Goal: Task Accomplishment & Management: Manage account settings

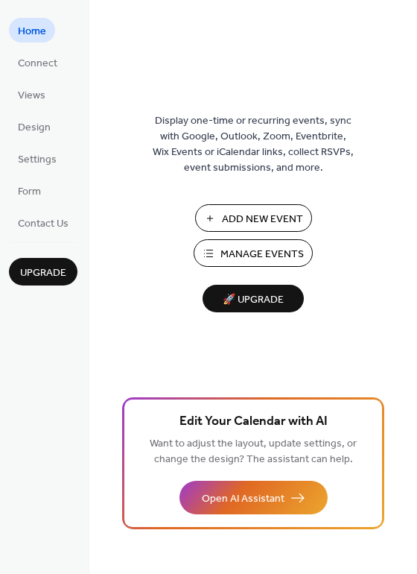
click at [241, 262] on span "Manage Events" at bounding box center [262, 255] width 83 height 16
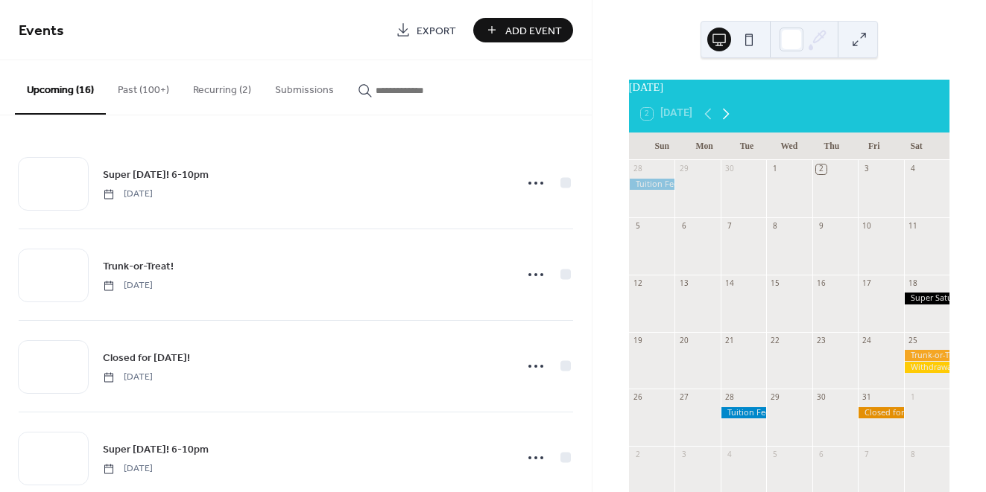
click at [728, 119] on icon at bounding box center [726, 113] width 7 height 11
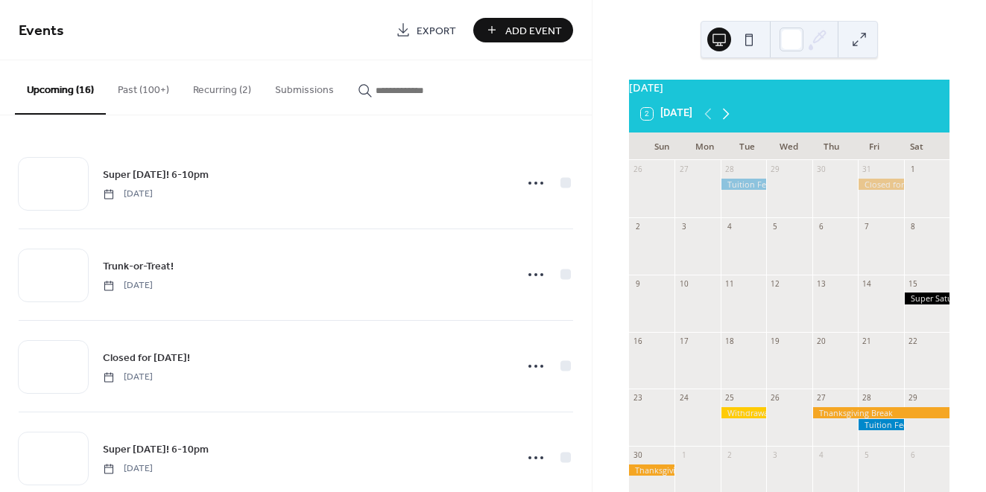
click at [731, 118] on icon at bounding box center [726, 114] width 18 height 18
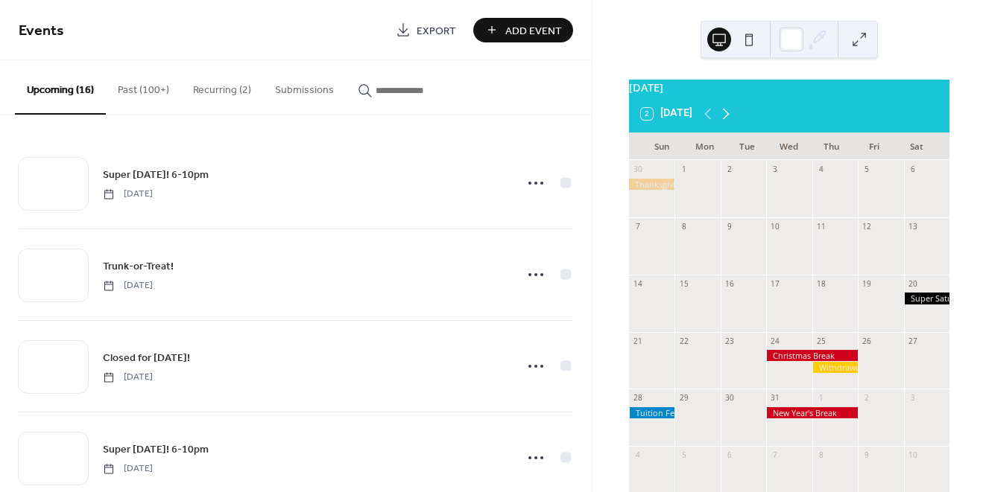
click at [731, 118] on icon at bounding box center [726, 114] width 18 height 18
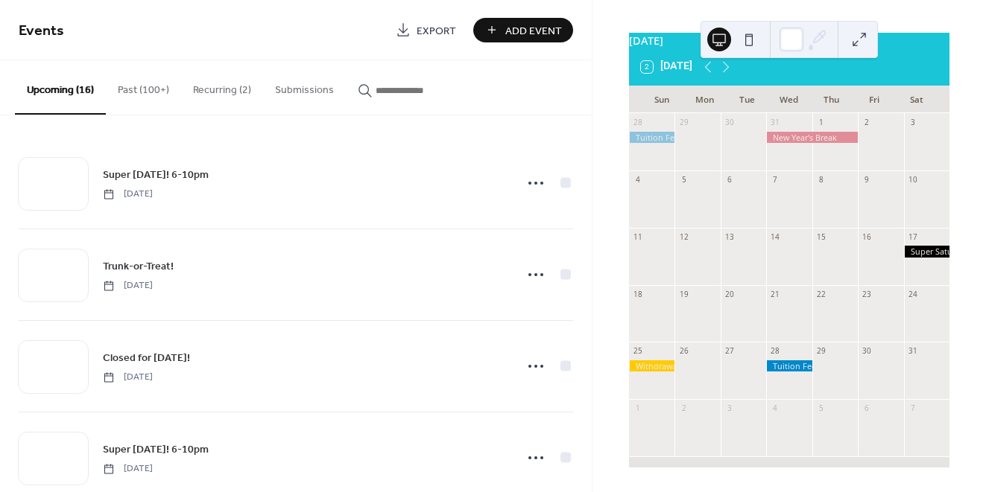
scroll to position [55, 0]
click at [728, 66] on icon at bounding box center [726, 67] width 18 height 18
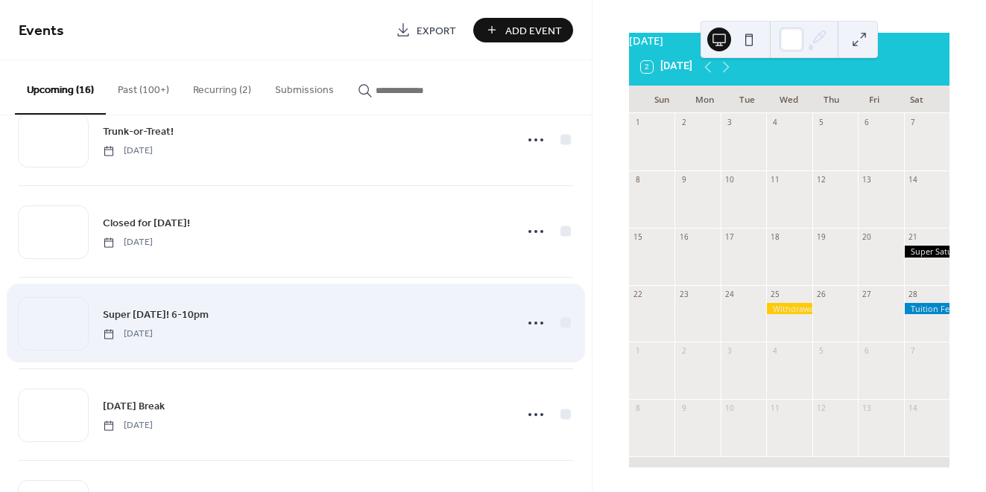
scroll to position [146, 0]
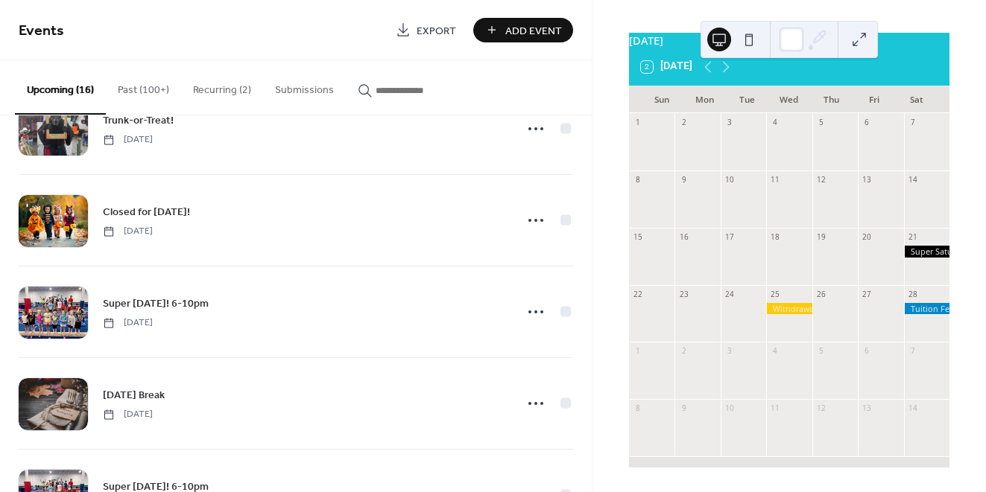
click at [920, 248] on div at bounding box center [926, 251] width 45 height 11
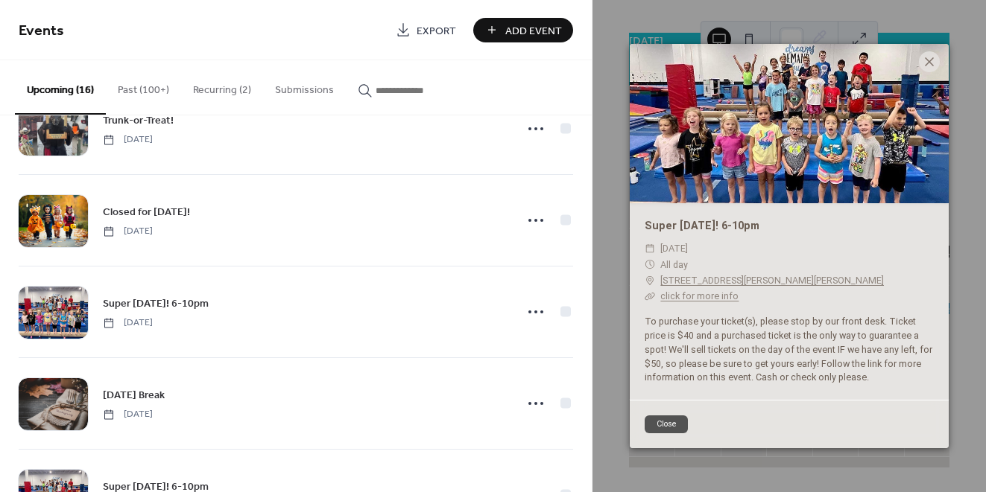
click at [661, 418] on button "Close" at bounding box center [665, 425] width 43 height 18
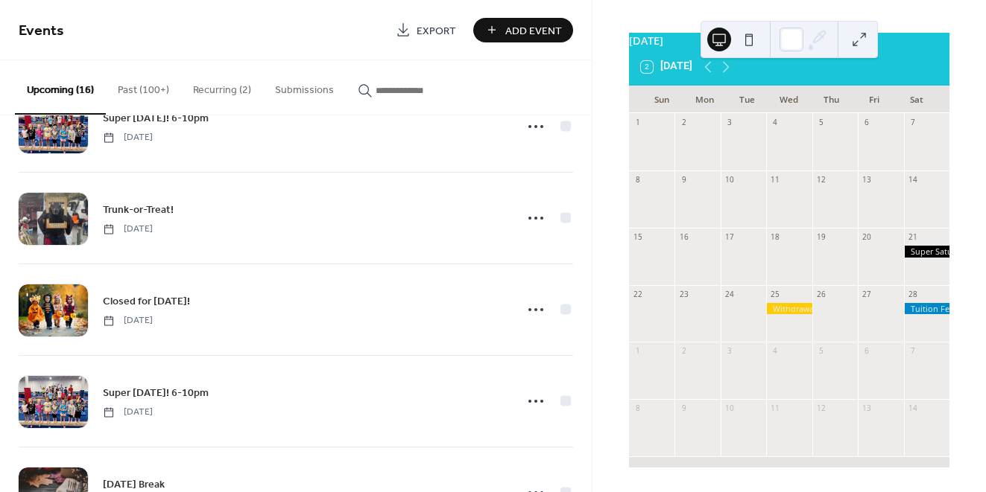
scroll to position [3, 0]
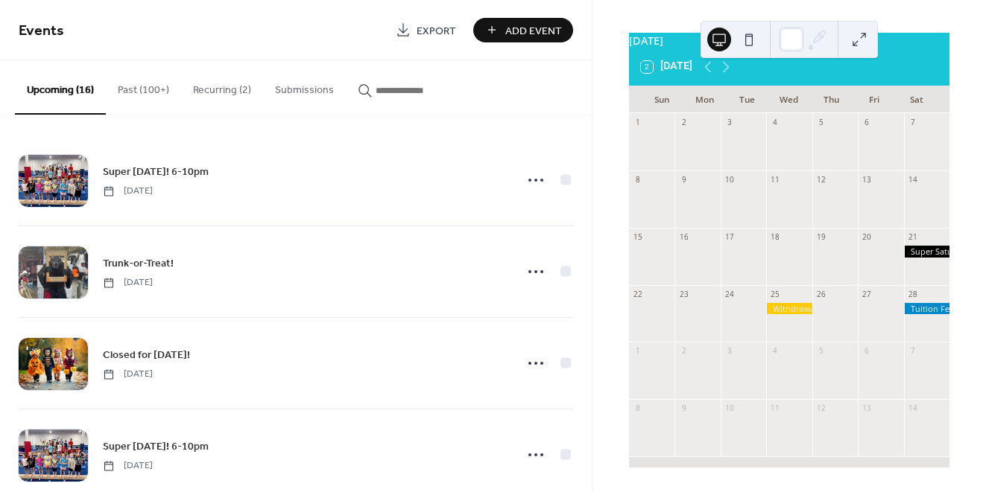
click at [390, 88] on input "button" at bounding box center [419, 91] width 89 height 16
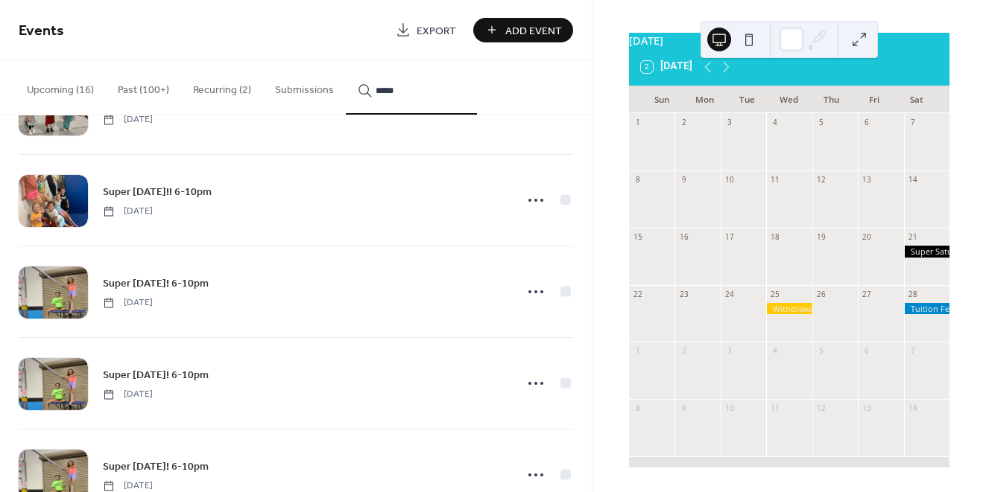
scroll to position [358, 0]
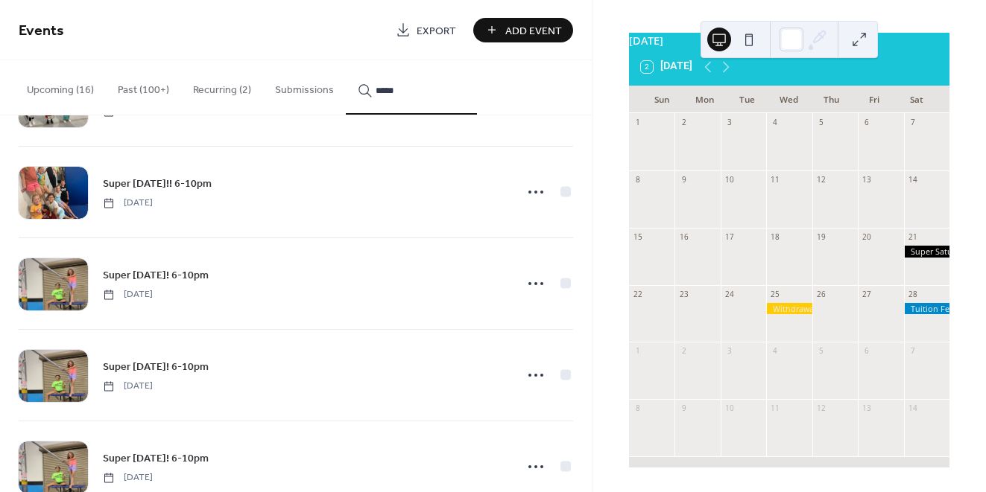
type input "*****"
click at [199, 273] on span "Super Saturday! 6-10pm" at bounding box center [156, 276] width 106 height 16
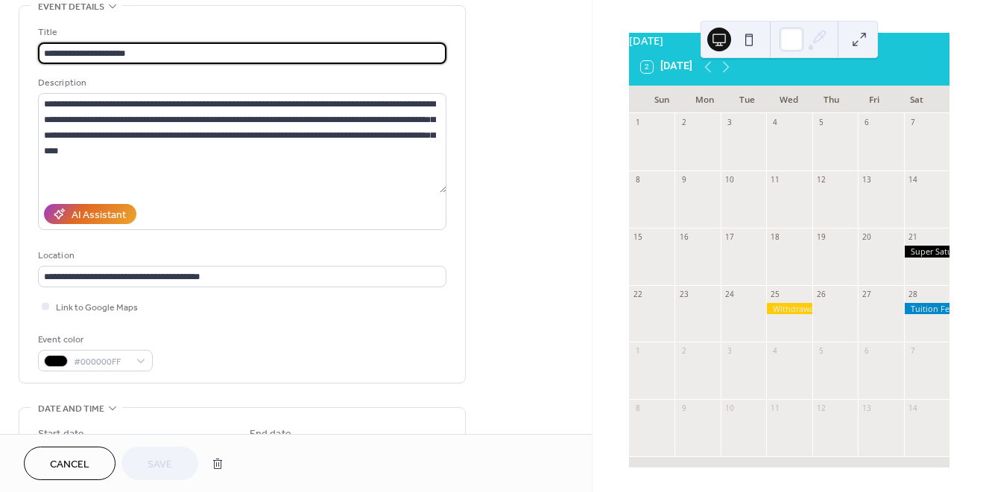
scroll to position [99, 0]
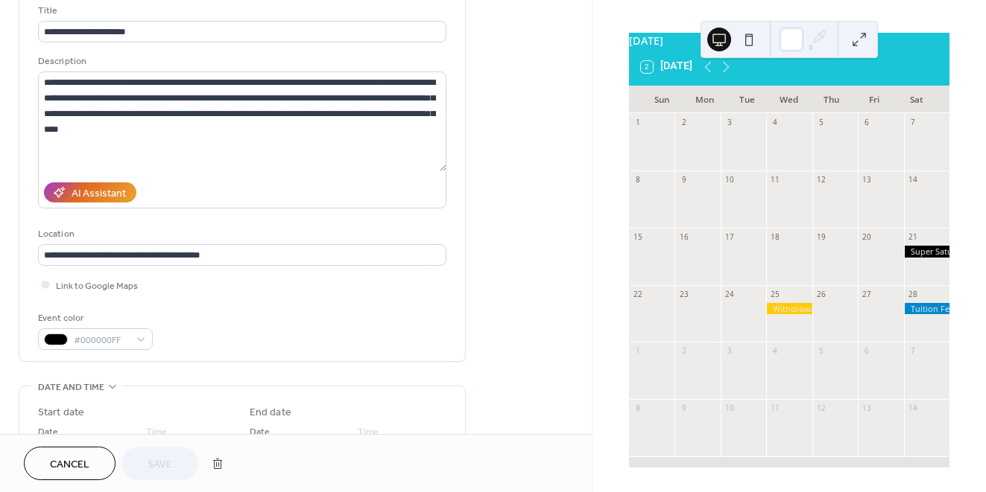
click at [72, 466] on span "Cancel" at bounding box center [69, 465] width 39 height 16
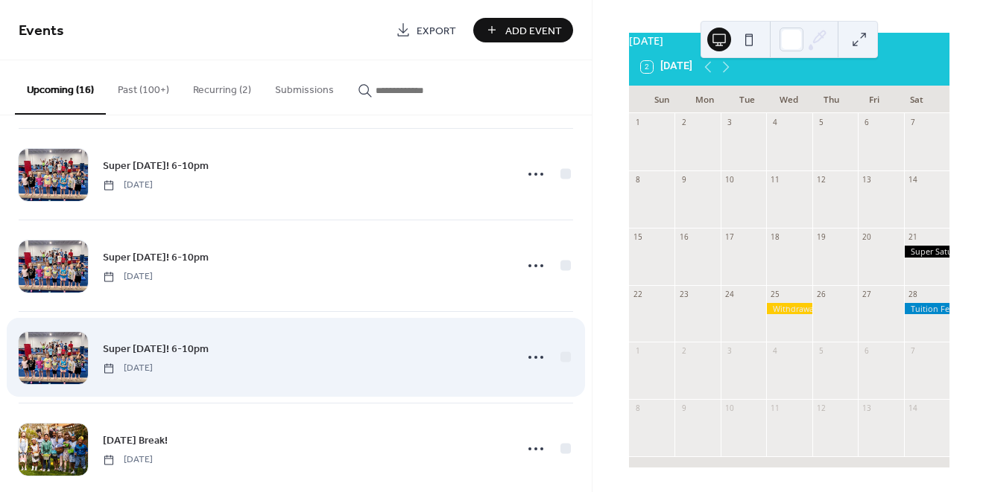
scroll to position [762, 0]
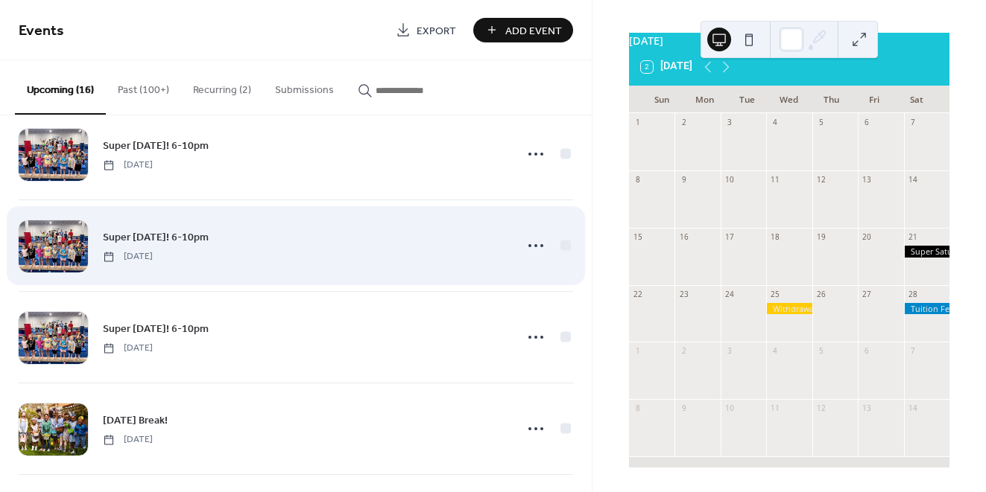
click at [171, 239] on span "Super Saturday! 6-10pm" at bounding box center [156, 238] width 106 height 16
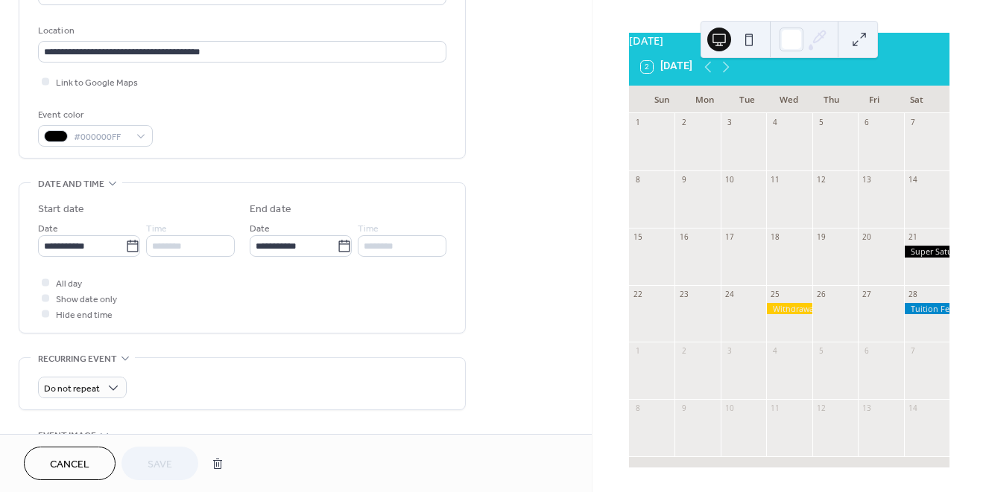
scroll to position [303, 0]
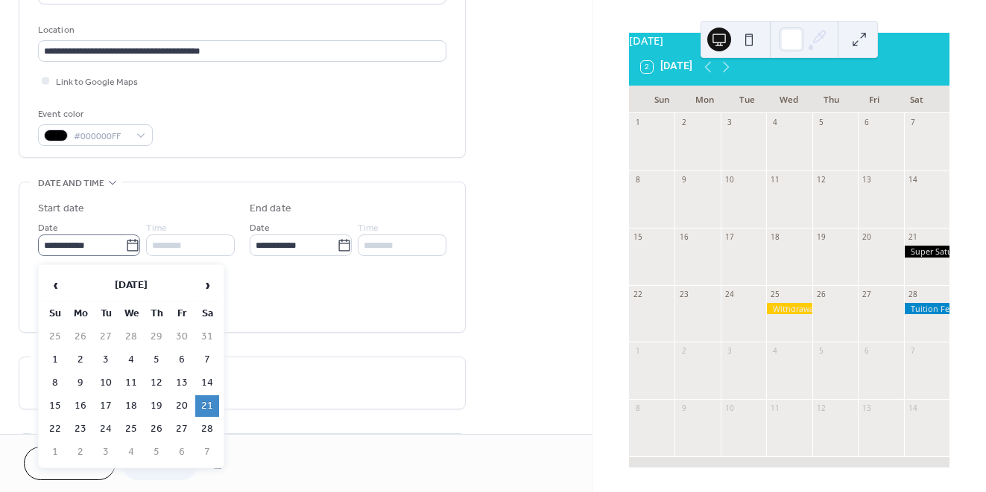
click at [132, 248] on icon at bounding box center [132, 245] width 15 height 15
click at [125, 248] on input "**********" at bounding box center [81, 246] width 87 height 22
click at [209, 376] on td "14" at bounding box center [207, 384] width 24 height 22
type input "**********"
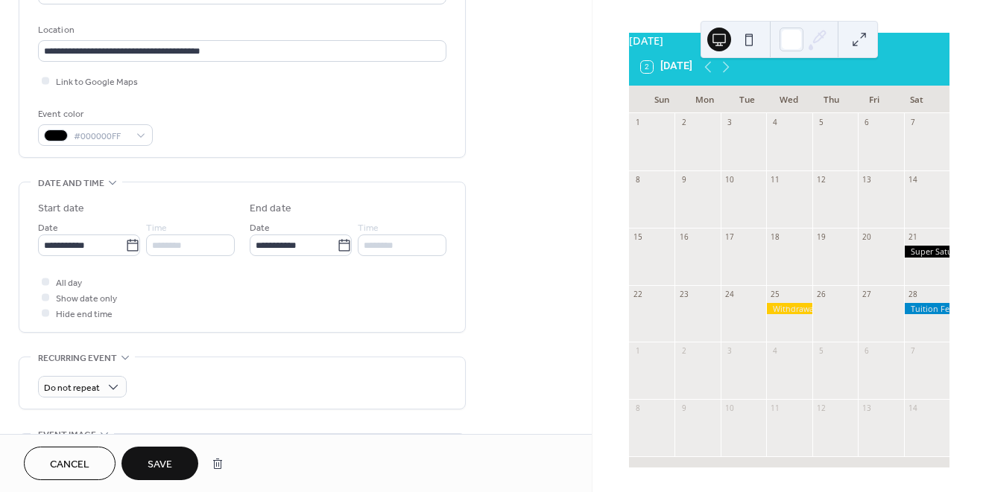
click at [150, 465] on span "Save" at bounding box center [160, 465] width 25 height 16
